Goal: Task Accomplishment & Management: Complete application form

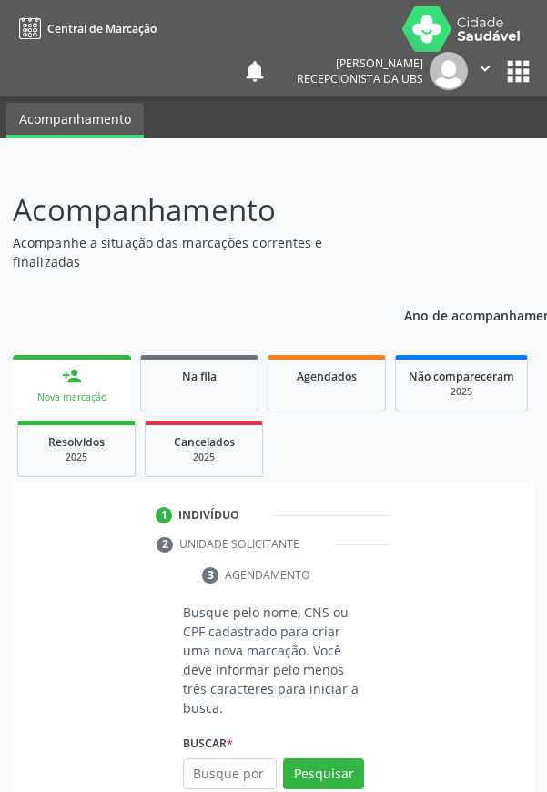
scroll to position [110, 0]
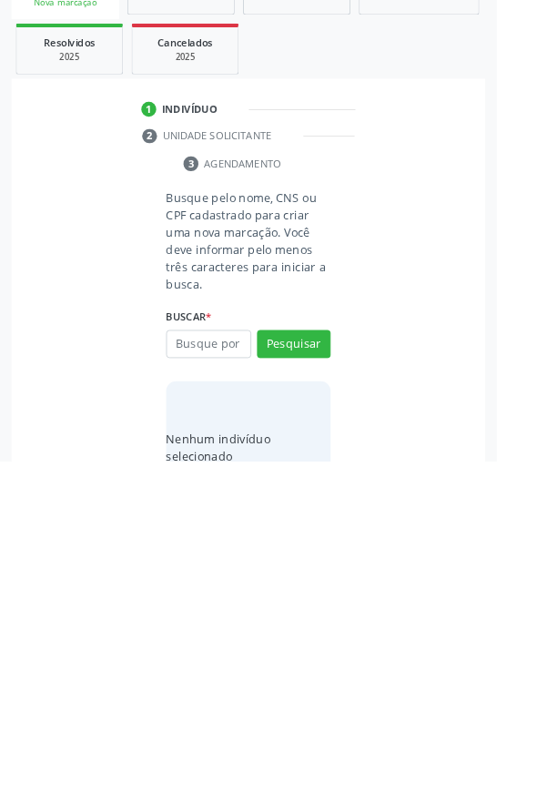
click at [202, 656] on input "text" at bounding box center [230, 663] width 94 height 31
type input "06002017160"
click at [324, 654] on button "Pesquisar" at bounding box center [323, 663] width 81 height 31
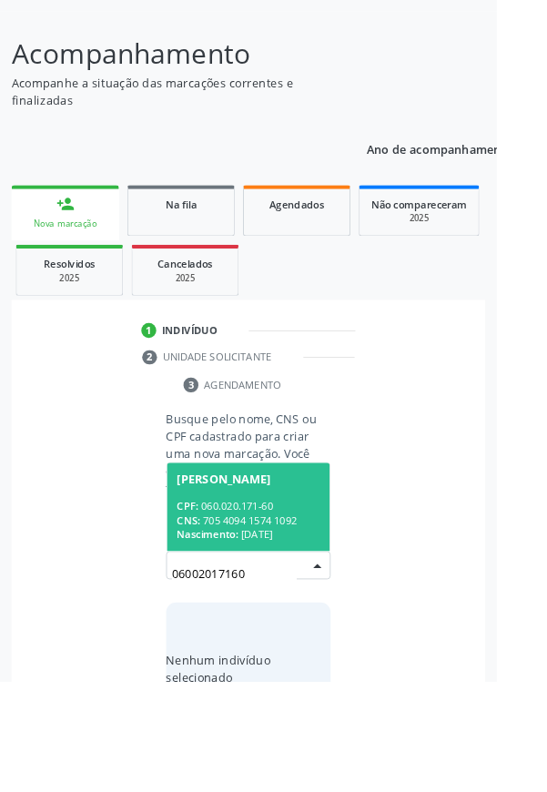
scroll to position [110, 0]
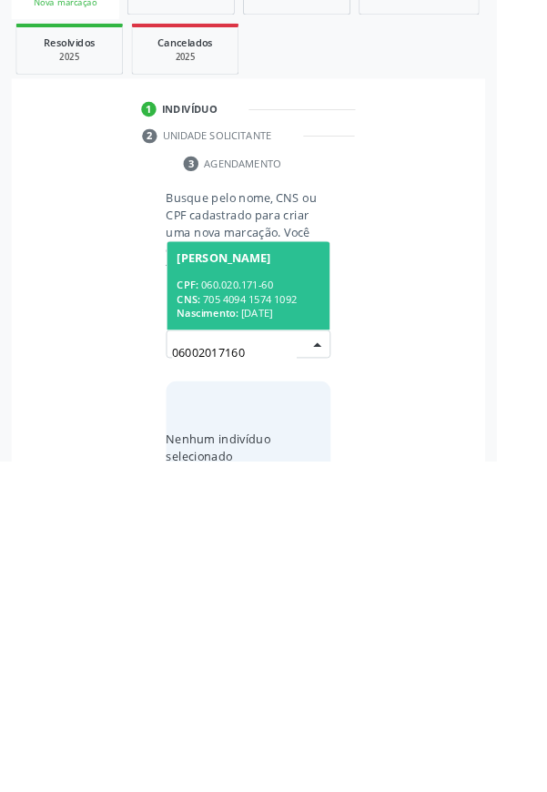
click at [289, 587] on span "[PERSON_NAME] CPF: 060.020.171-60 CNS: 705 4094 1574 1092 Nascimento: [DATE]" at bounding box center [273, 599] width 179 height 97
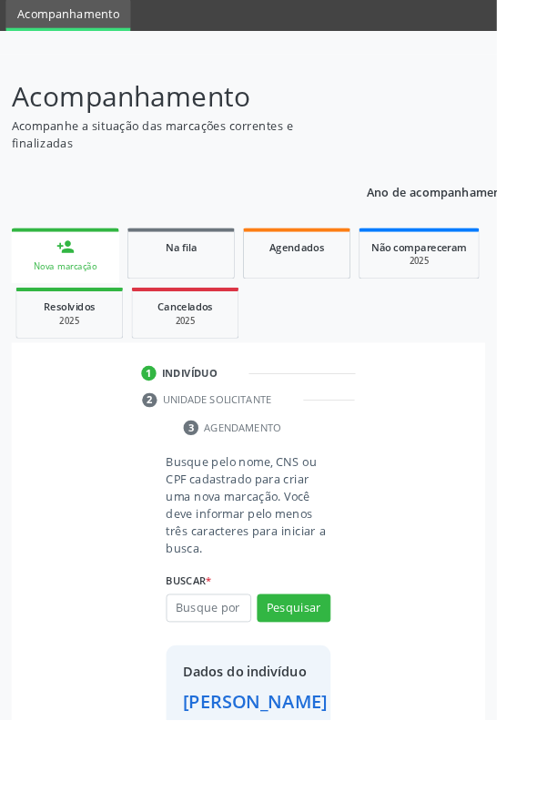
scroll to position [105, 0]
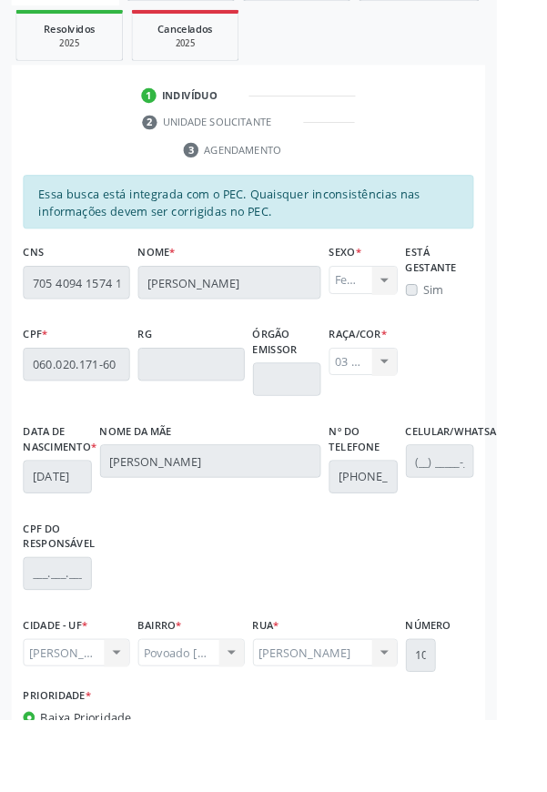
scroll to position [432, 0]
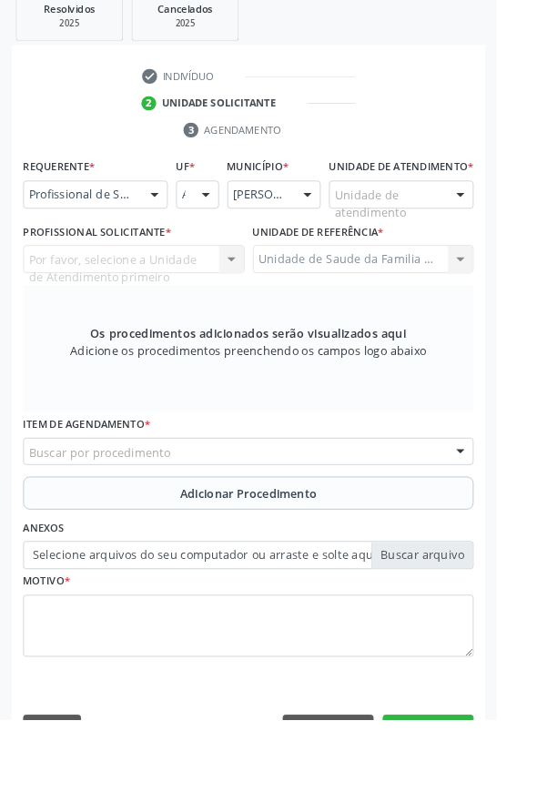
scroll to position [352, 0]
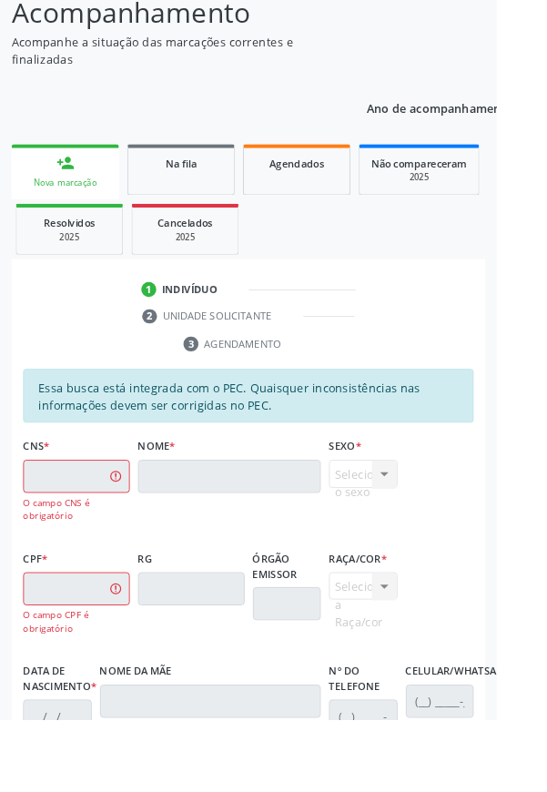
scroll to position [250, 0]
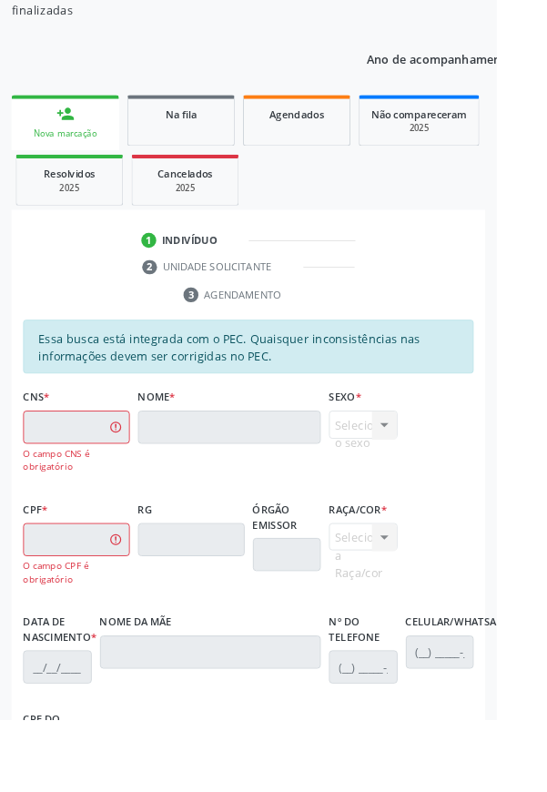
click at [88, 140] on div "Nova marcação" at bounding box center [71, 147] width 93 height 14
click at [62, 138] on link "person_add Nova marcação" at bounding box center [72, 135] width 118 height 61
